Goal: Entertainment & Leisure: Consume media (video, audio)

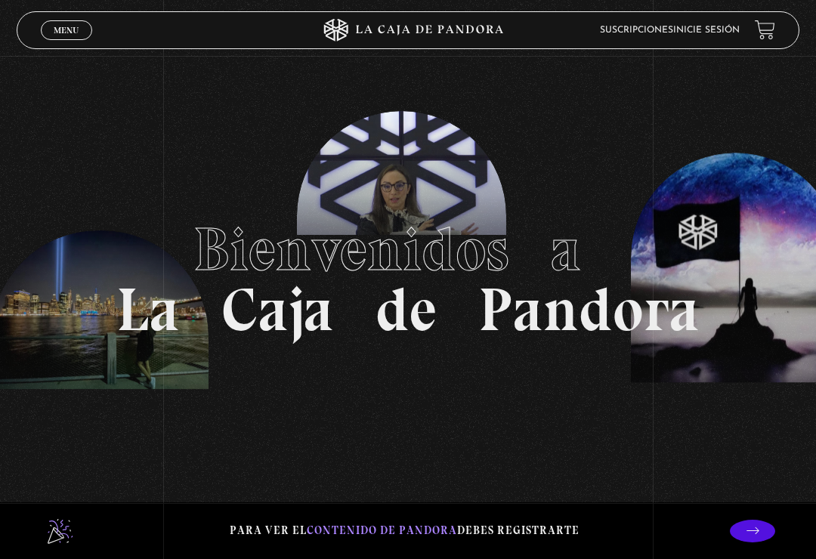
click at [761, 32] on link at bounding box center [765, 30] width 20 height 20
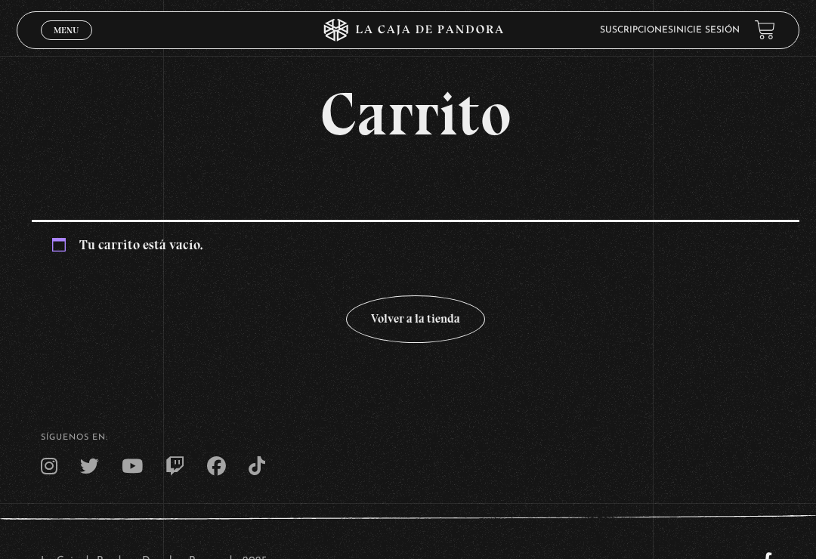
click at [664, 27] on link "Suscripciones" at bounding box center [636, 30] width 73 height 9
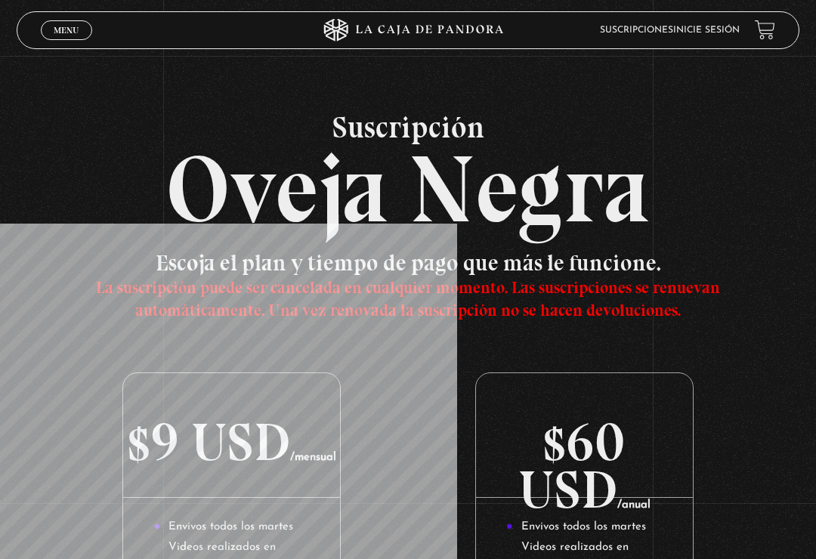
click at [68, 22] on link "Menu Cerrar" at bounding box center [66, 30] width 51 height 20
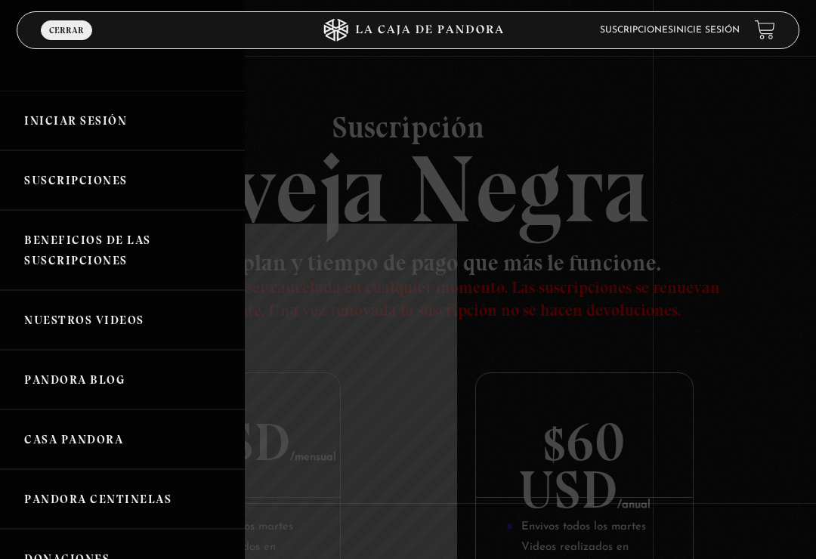
click at [77, 123] on link "Iniciar Sesión" at bounding box center [122, 121] width 245 height 60
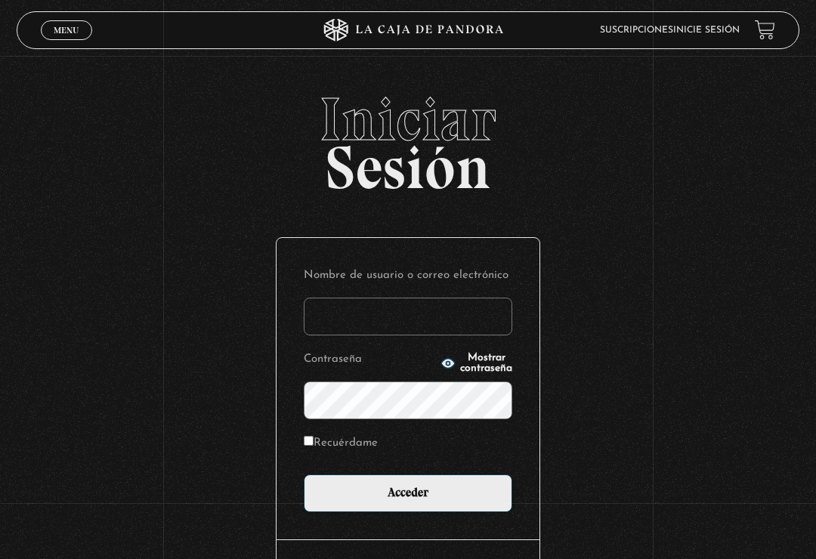
click at [371, 316] on input "Nombre de usuario o correo electrónico" at bounding box center [408, 317] width 209 height 38
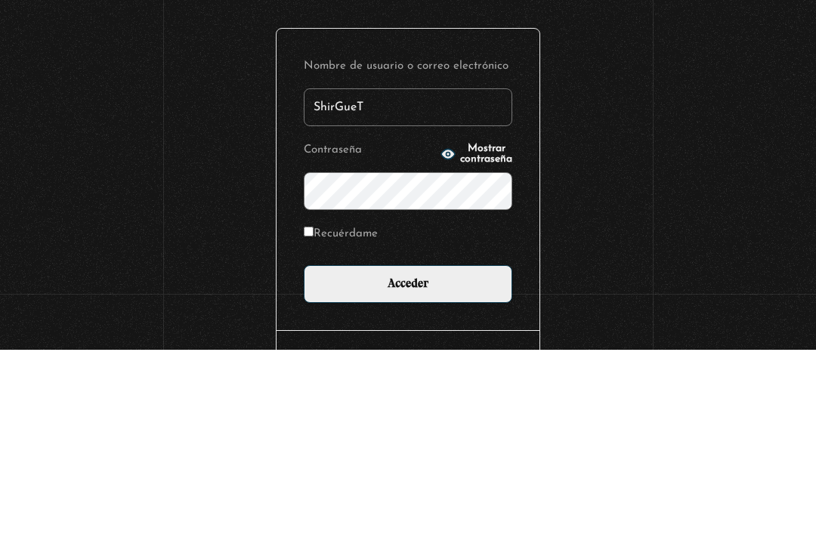
type input "ShirGueT"
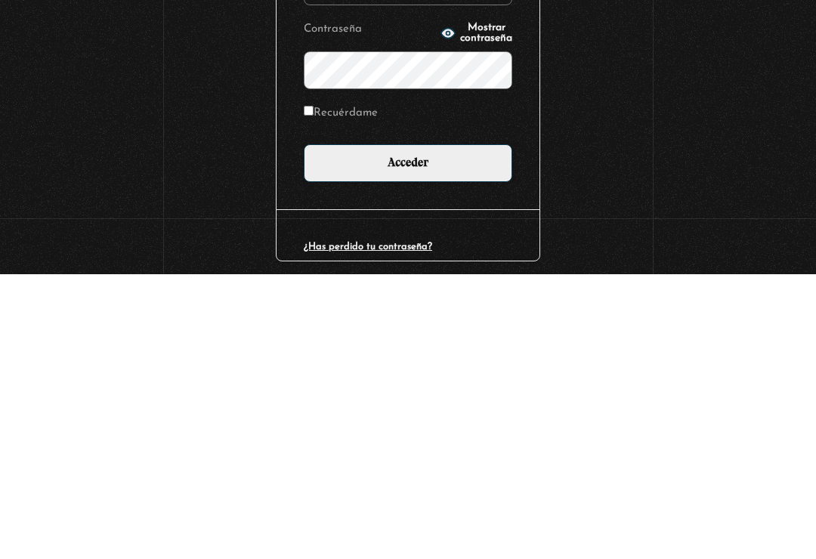
scroll to position [48, 0]
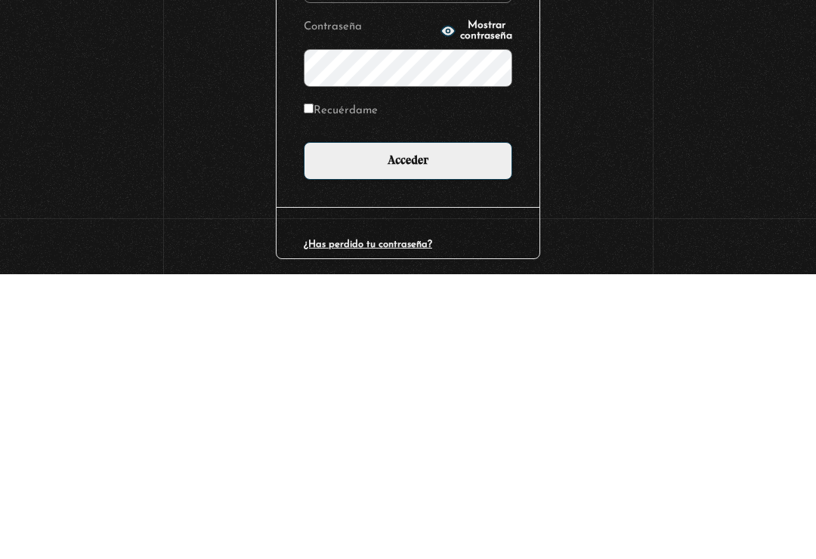
click at [314, 388] on input "Recuérdame" at bounding box center [309, 393] width 10 height 10
checkbox input "true"
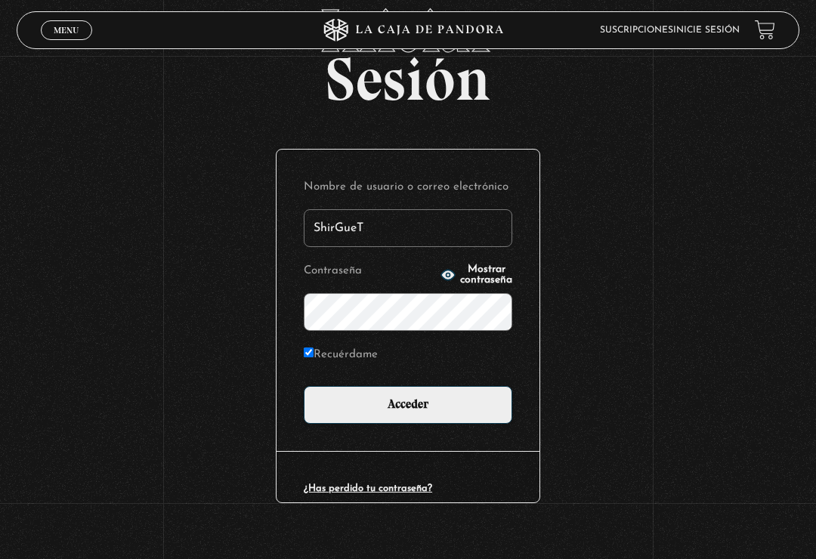
click at [410, 404] on input "Acceder" at bounding box center [408, 405] width 209 height 38
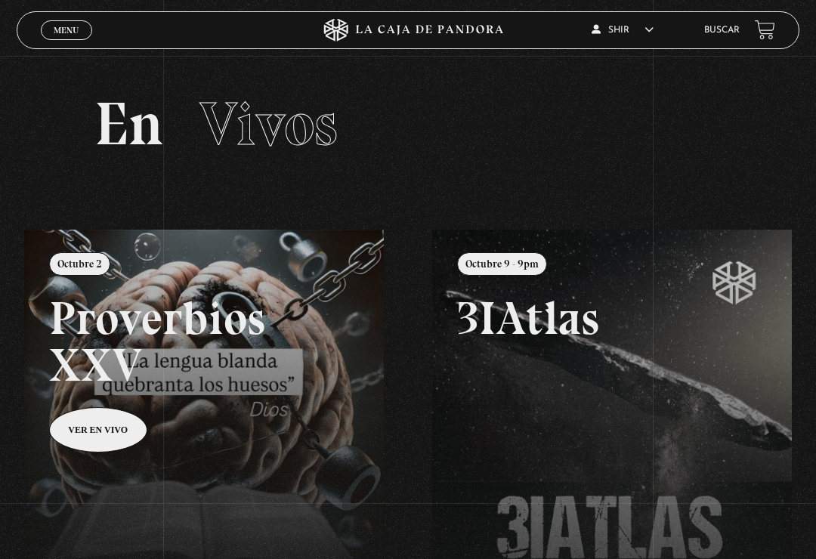
click at [60, 23] on link "Menu Cerrar" at bounding box center [66, 30] width 51 height 20
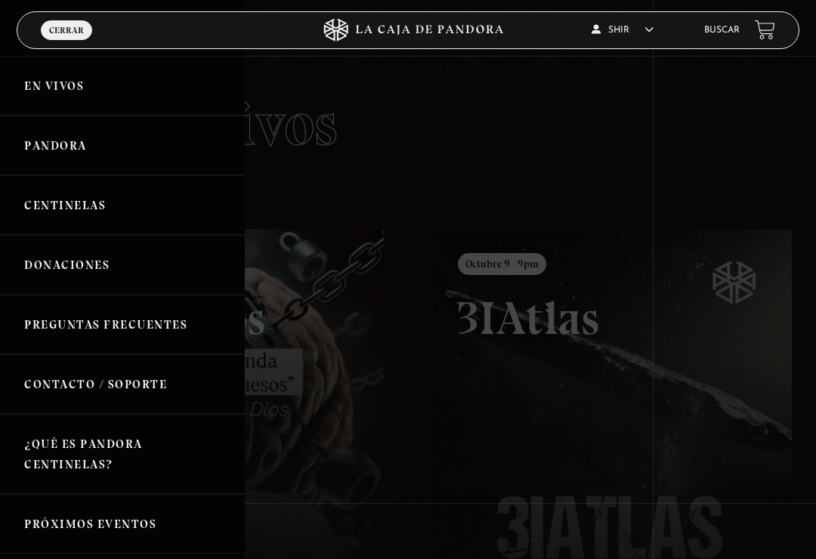
click at [57, 133] on link "Pandora" at bounding box center [122, 146] width 245 height 60
click at [51, 141] on link "Pandora" at bounding box center [122, 146] width 245 height 60
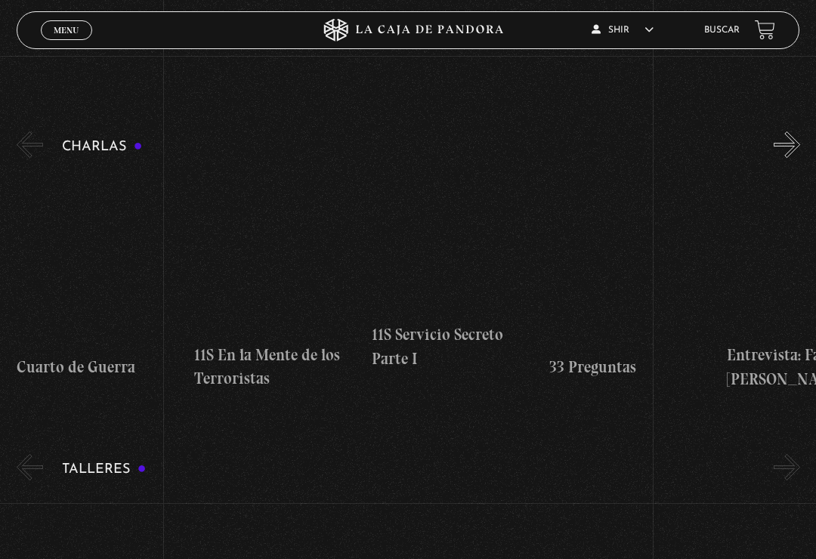
scroll to position [177, 0]
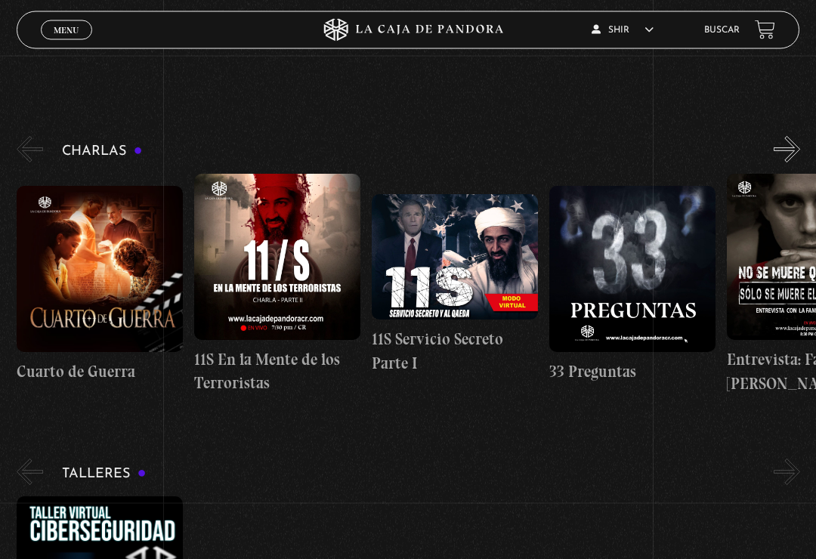
click at [62, 27] on span "Menu" at bounding box center [66, 30] width 25 height 9
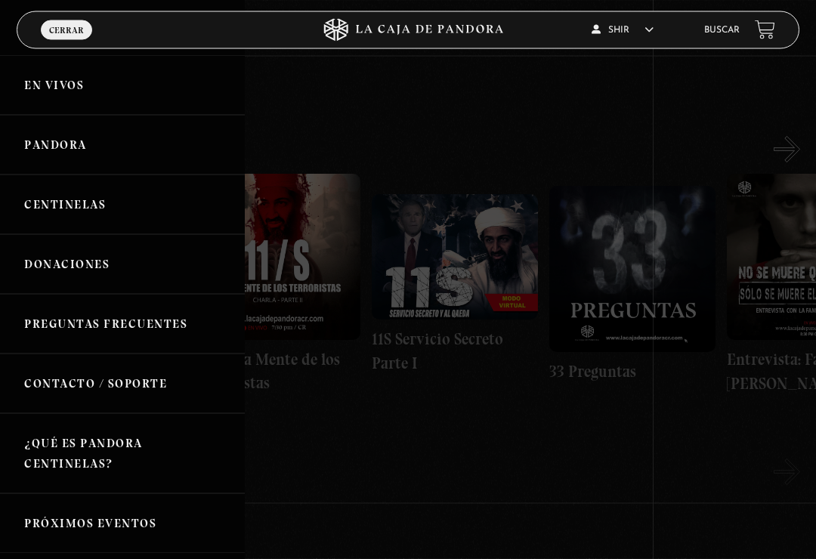
scroll to position [178, 0]
click at [68, 205] on link "Centinelas" at bounding box center [122, 205] width 245 height 60
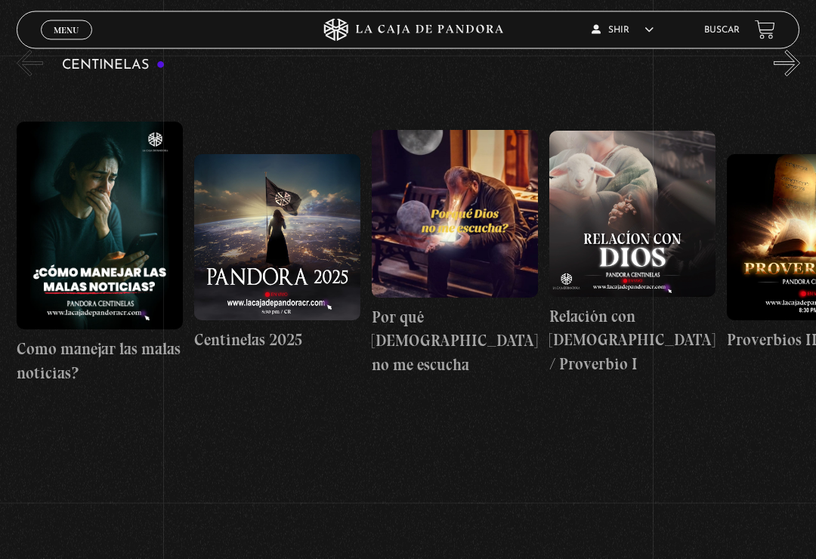
scroll to position [183, 0]
click at [633, 233] on figure at bounding box center [632, 214] width 166 height 166
